Goal: Book appointment/travel/reservation

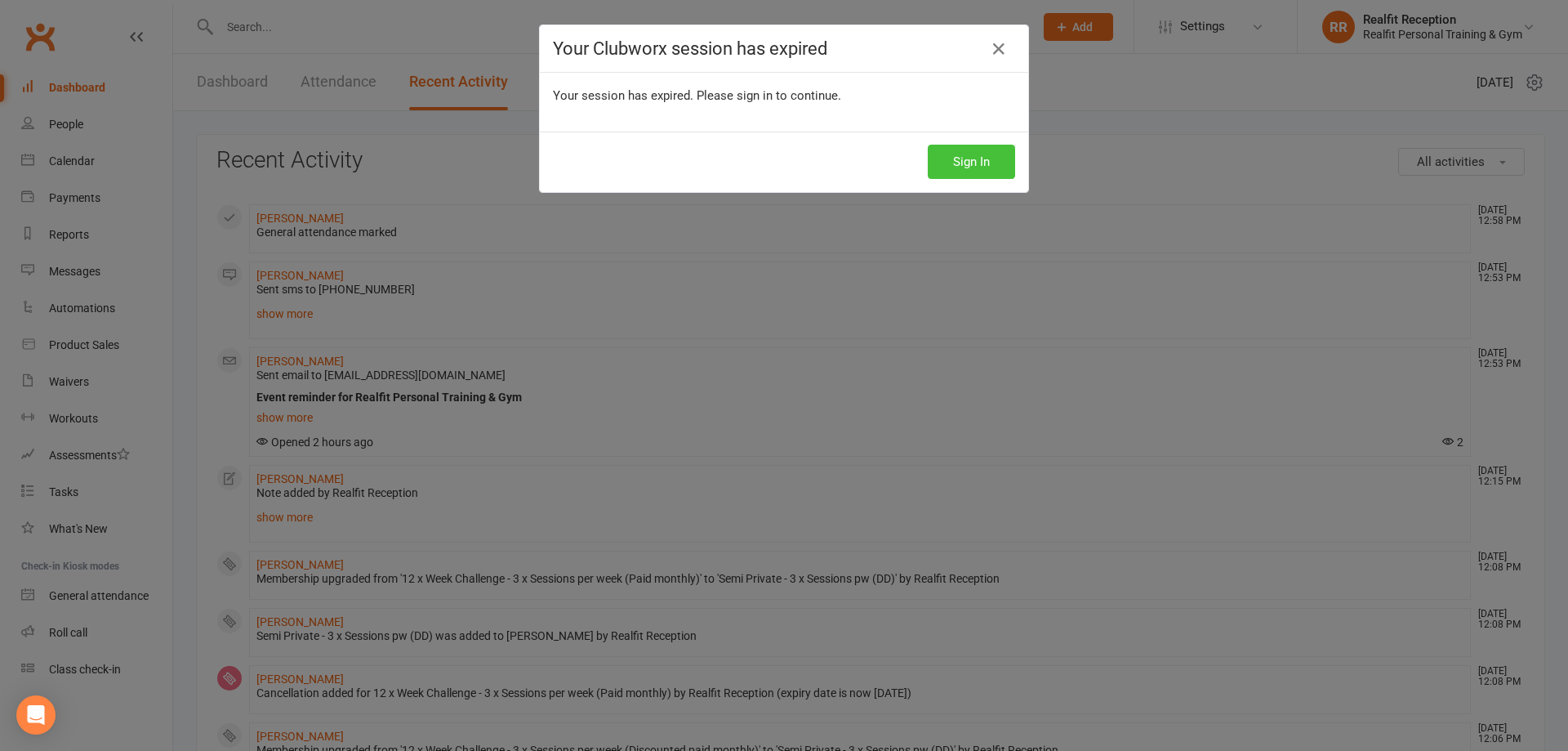
click at [987, 161] on button "Sign In" at bounding box center [971, 162] width 87 height 34
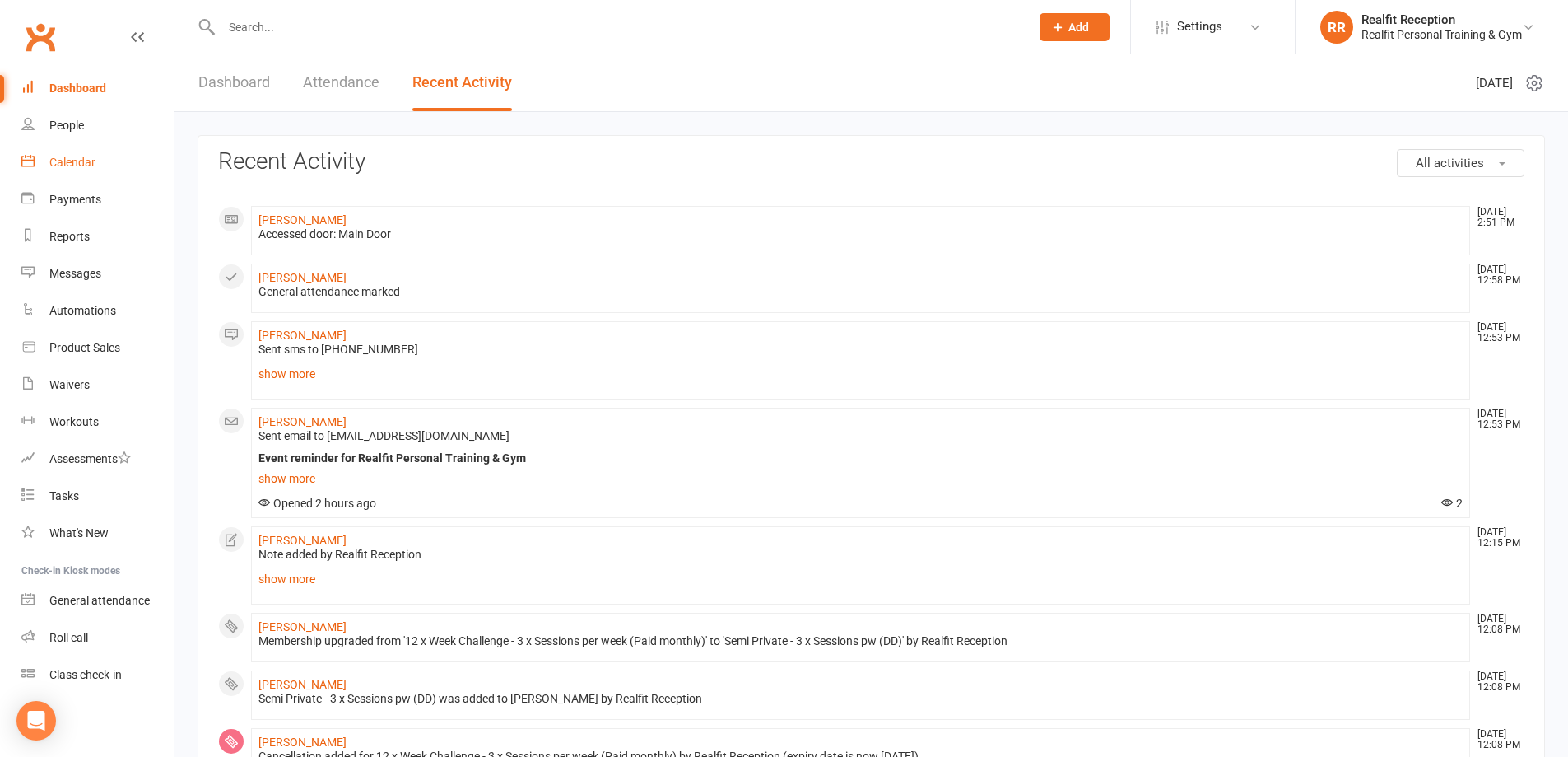
click at [79, 170] on link "Calendar" at bounding box center [98, 162] width 152 height 37
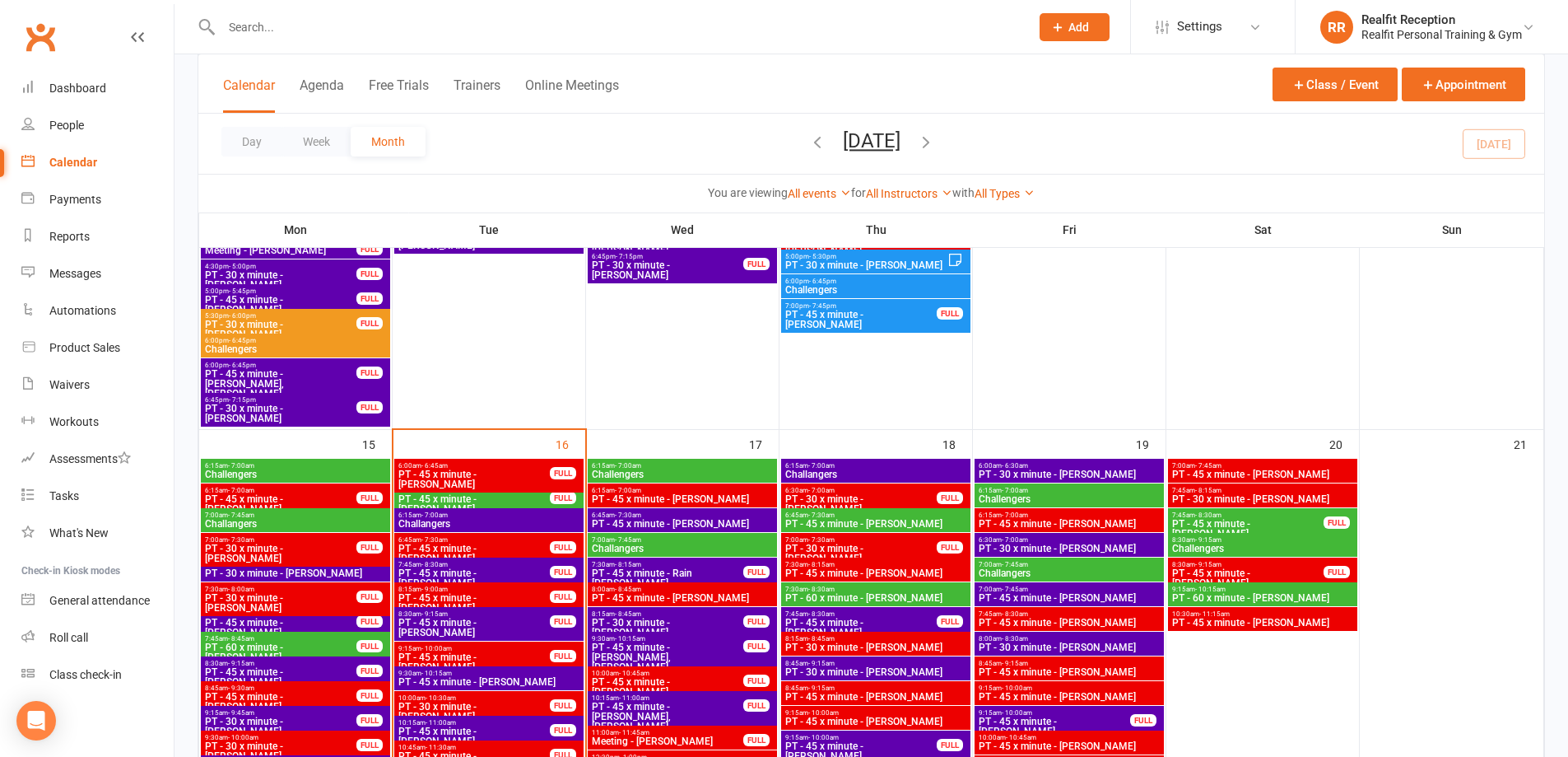
scroll to position [1357, 0]
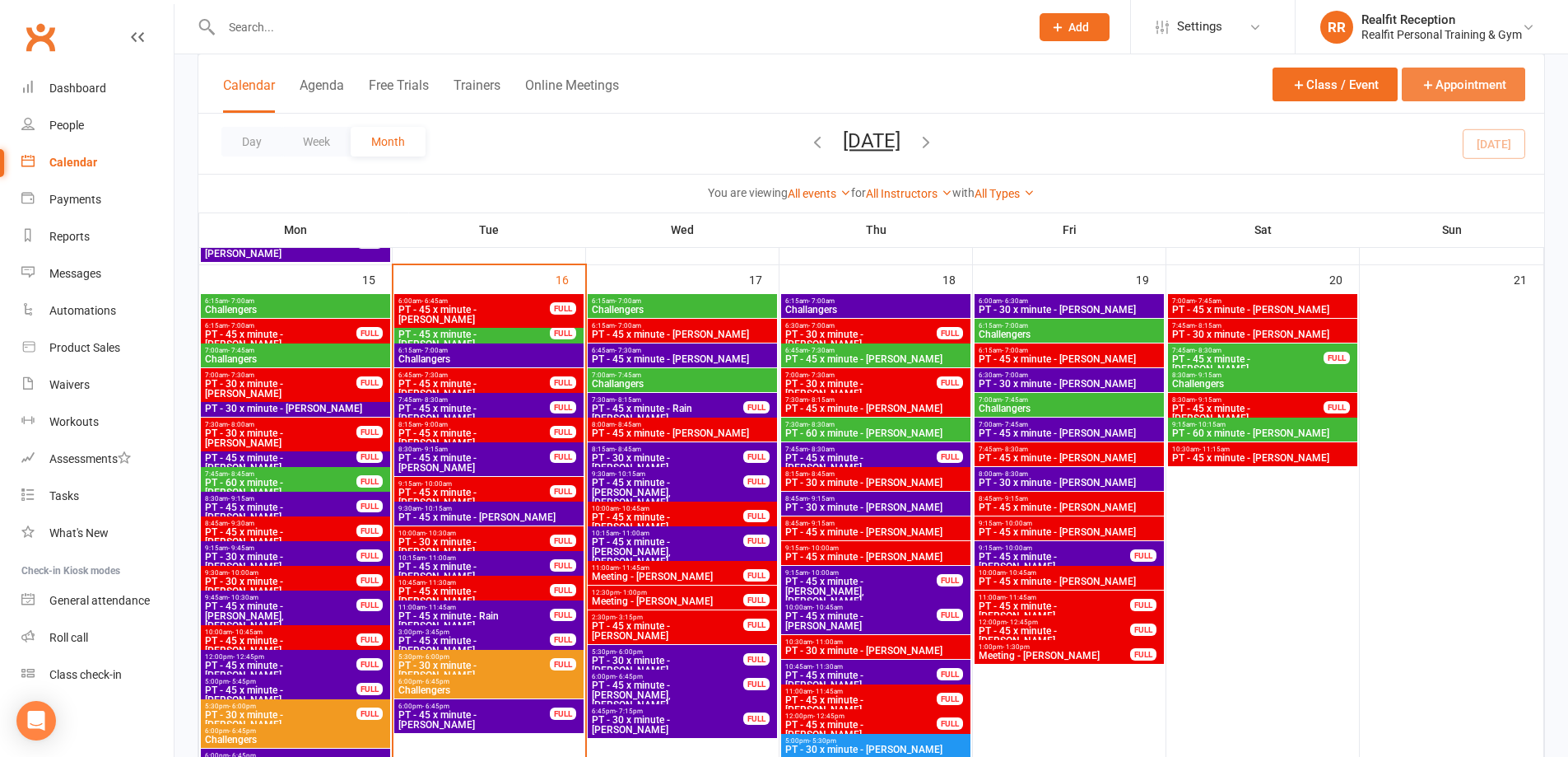
click at [1474, 90] on button "Appointment" at bounding box center [1464, 84] width 123 height 34
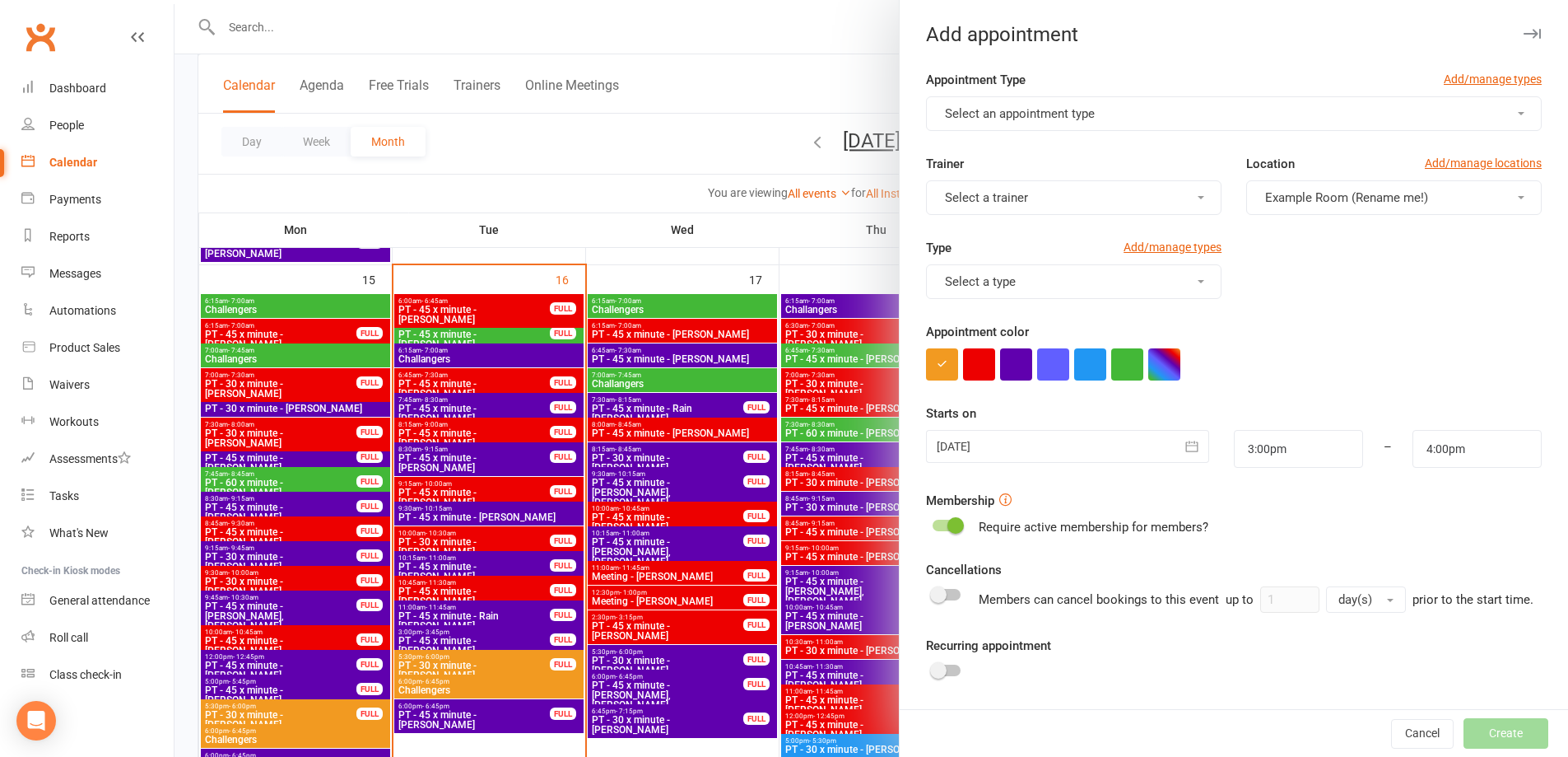
click at [1048, 117] on span "Select an appointment type" at bounding box center [1020, 113] width 150 height 15
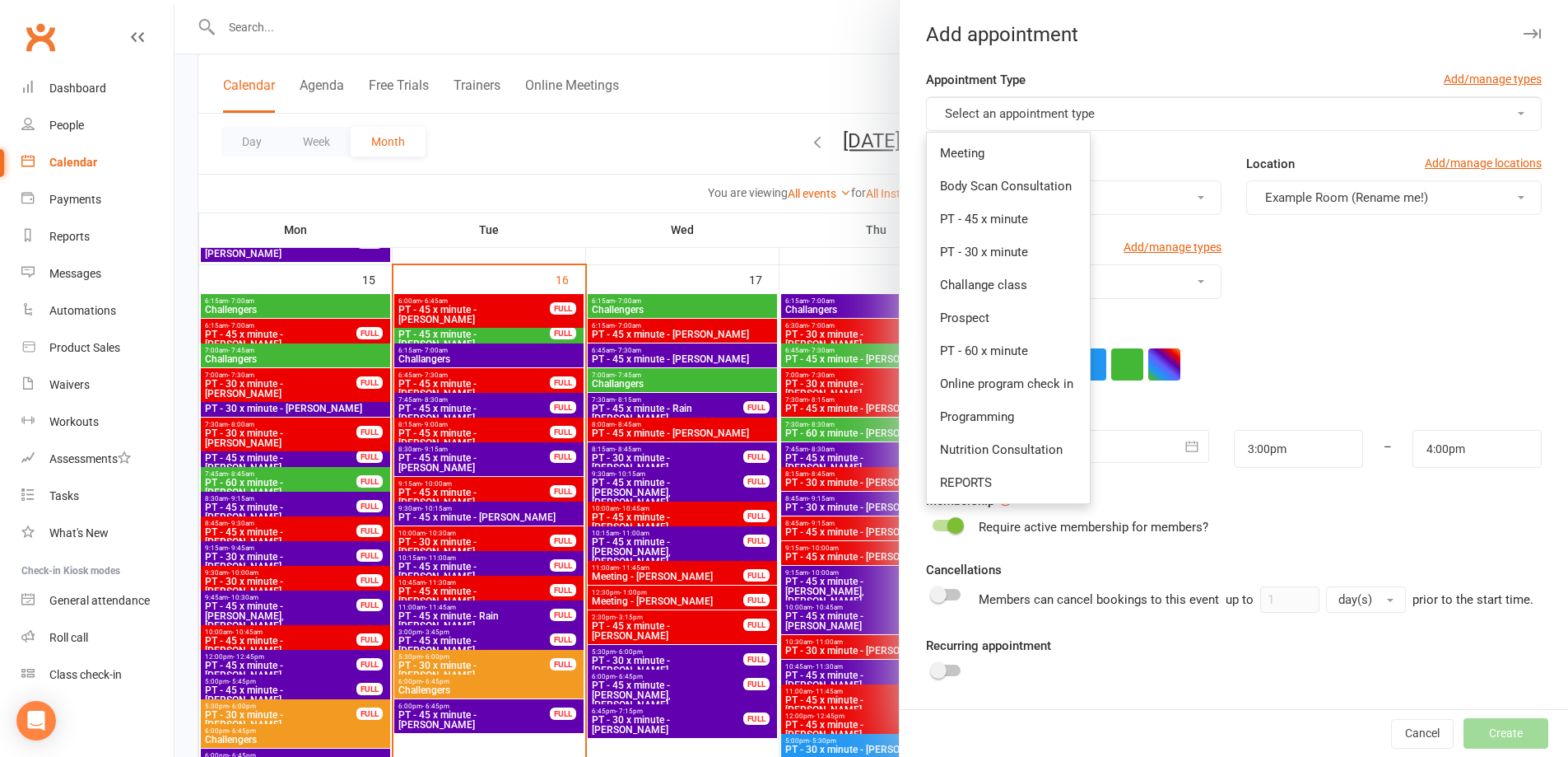
click at [732, 172] on div at bounding box center [871, 378] width 1394 height 757
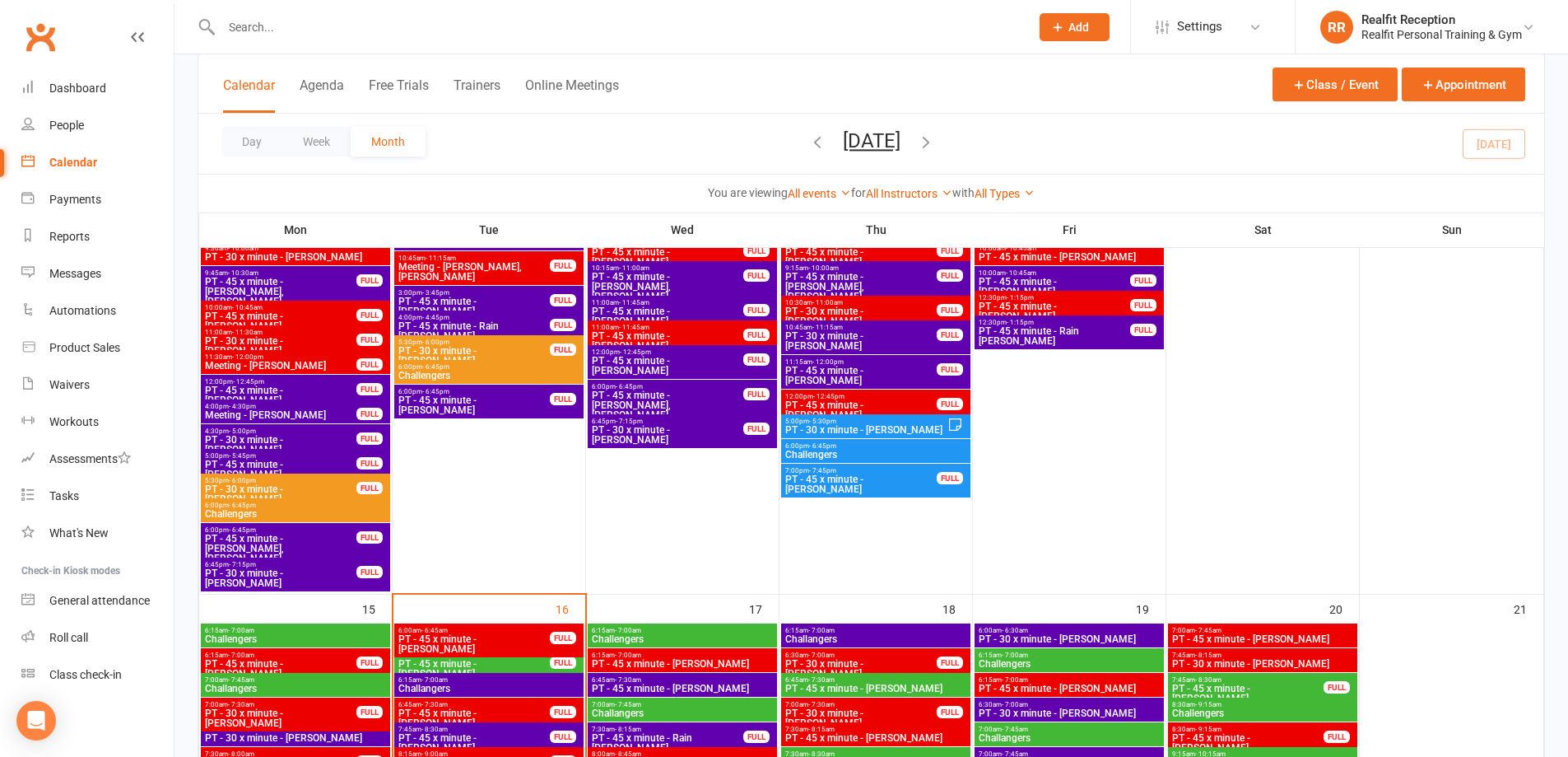
scroll to position [1192, 0]
